Goal: Entertainment & Leisure: Consume media (video, audio)

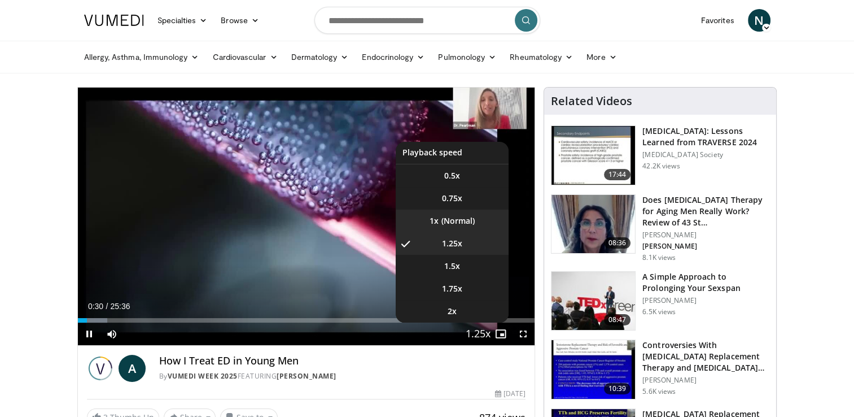
click at [459, 217] on li "1x" at bounding box center [452, 221] width 113 height 23
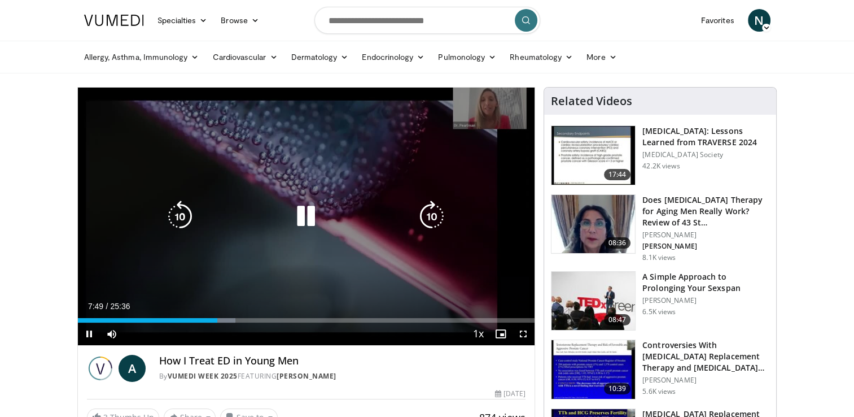
click at [303, 215] on icon "Video Player" at bounding box center [306, 216] width 32 height 32
